Goal: Transaction & Acquisition: Download file/media

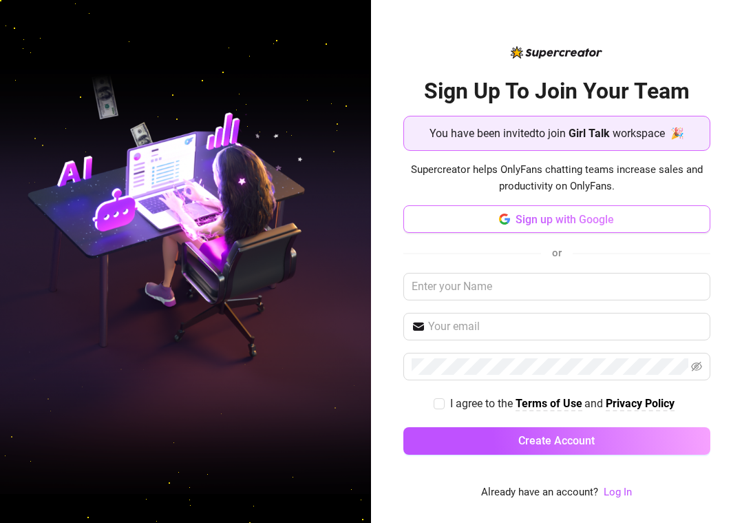
click at [458, 226] on button "Sign up with Google" at bounding box center [557, 219] width 307 height 28
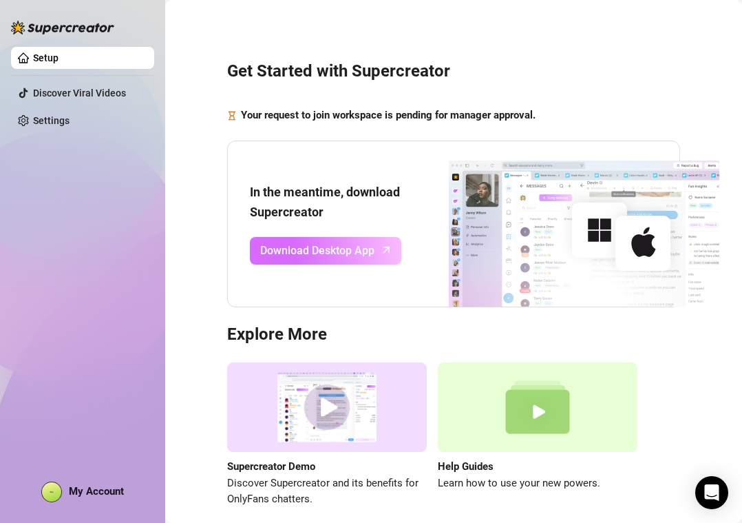
click at [342, 253] on span "Download Desktop App" at bounding box center [317, 250] width 114 height 17
